Goal: Task Accomplishment & Management: Manage account settings

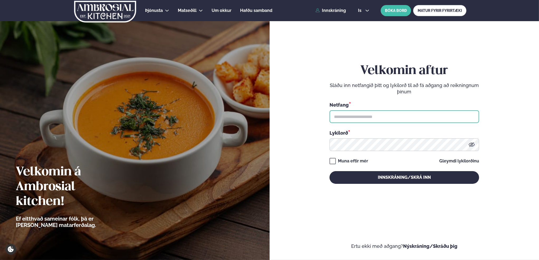
click at [371, 117] on input "text" at bounding box center [405, 116] width 150 height 13
type input "**********"
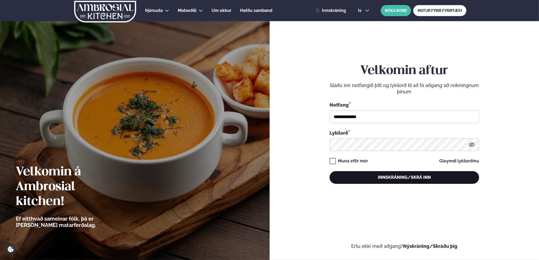
click at [416, 177] on button "Innskráning/Skrá inn" at bounding box center [405, 177] width 150 height 13
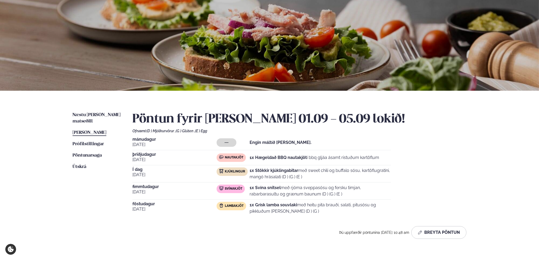
scroll to position [26, 0]
click at [261, 170] on strong "1x Stökkir kjúklingabitar" at bounding box center [274, 169] width 49 height 5
click at [318, 179] on p "1x Stökkir kjúklingabitar með sweet chili og buffalo sósu, kartöflugratíni, man…" at bounding box center [321, 173] width 142 height 13
